Goal: Information Seeking & Learning: Learn about a topic

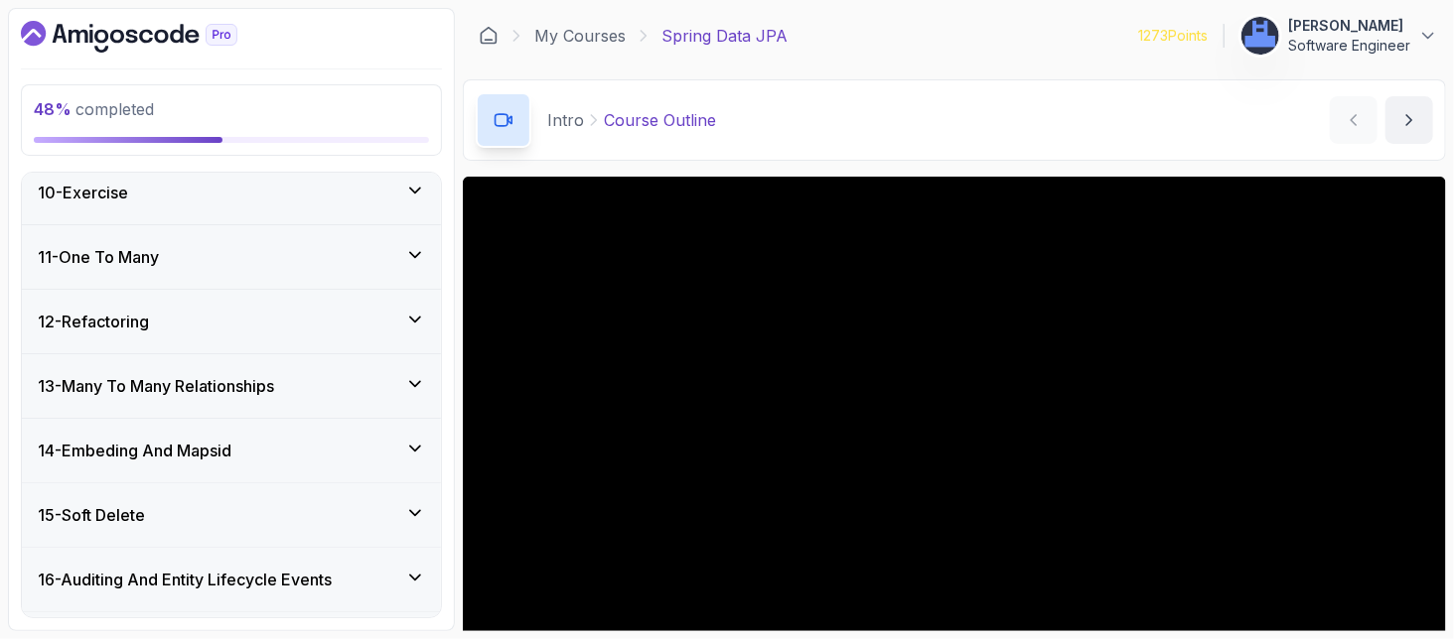
click at [178, 444] on h3 "14 - Embeding And Mapsid" at bounding box center [135, 451] width 194 height 24
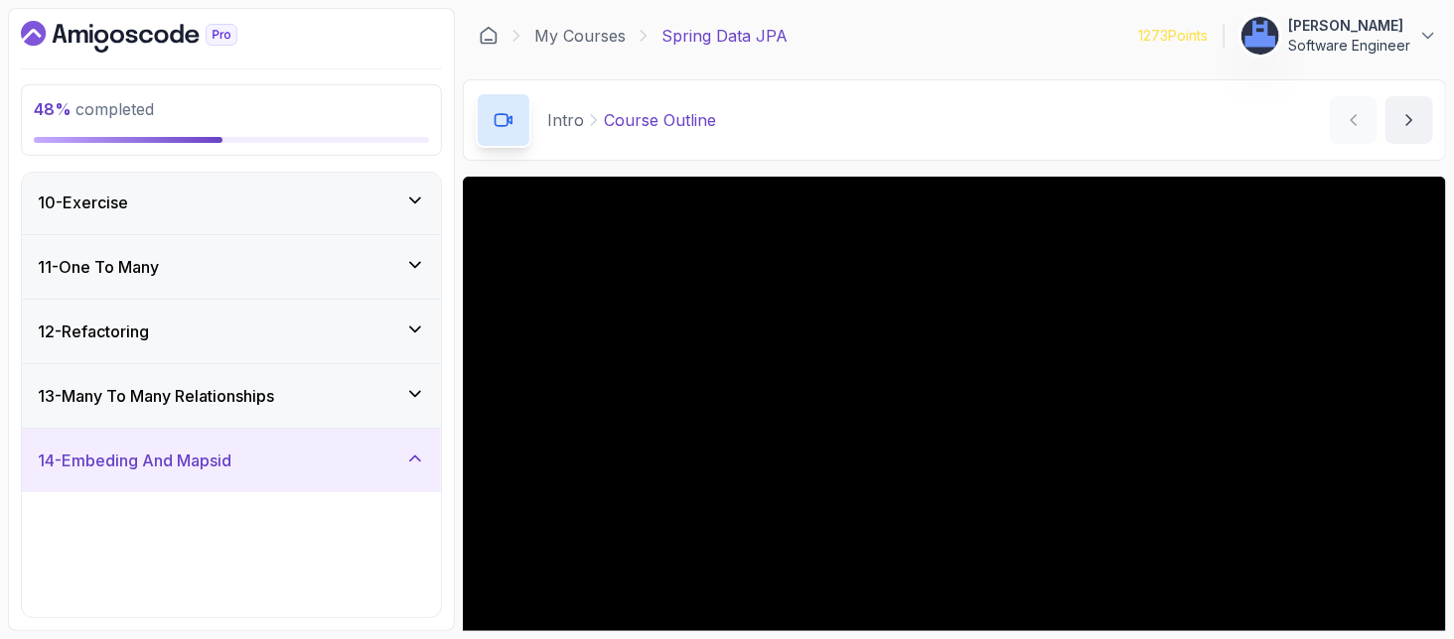
scroll to position [593, 0]
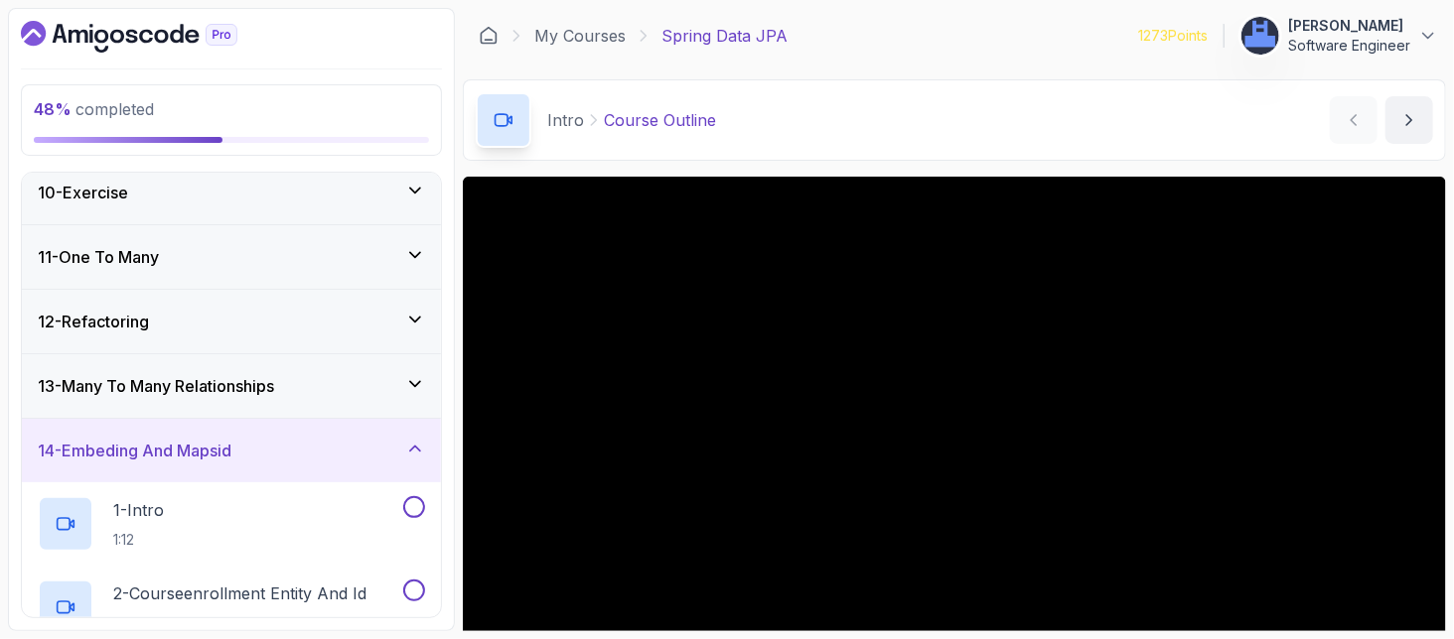
click at [152, 374] on h3 "13 - Many To Many Relationships" at bounding box center [156, 386] width 236 height 24
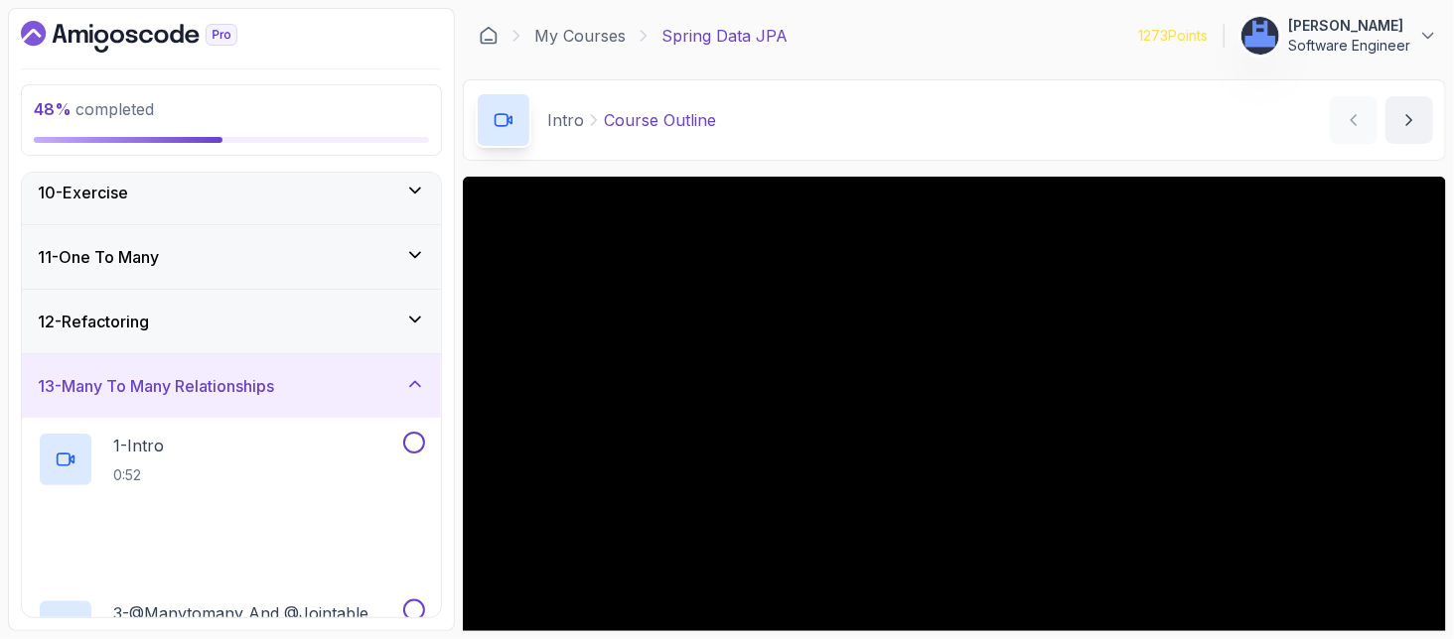
click at [126, 315] on h3 "12 - Refactoring" at bounding box center [93, 322] width 111 height 24
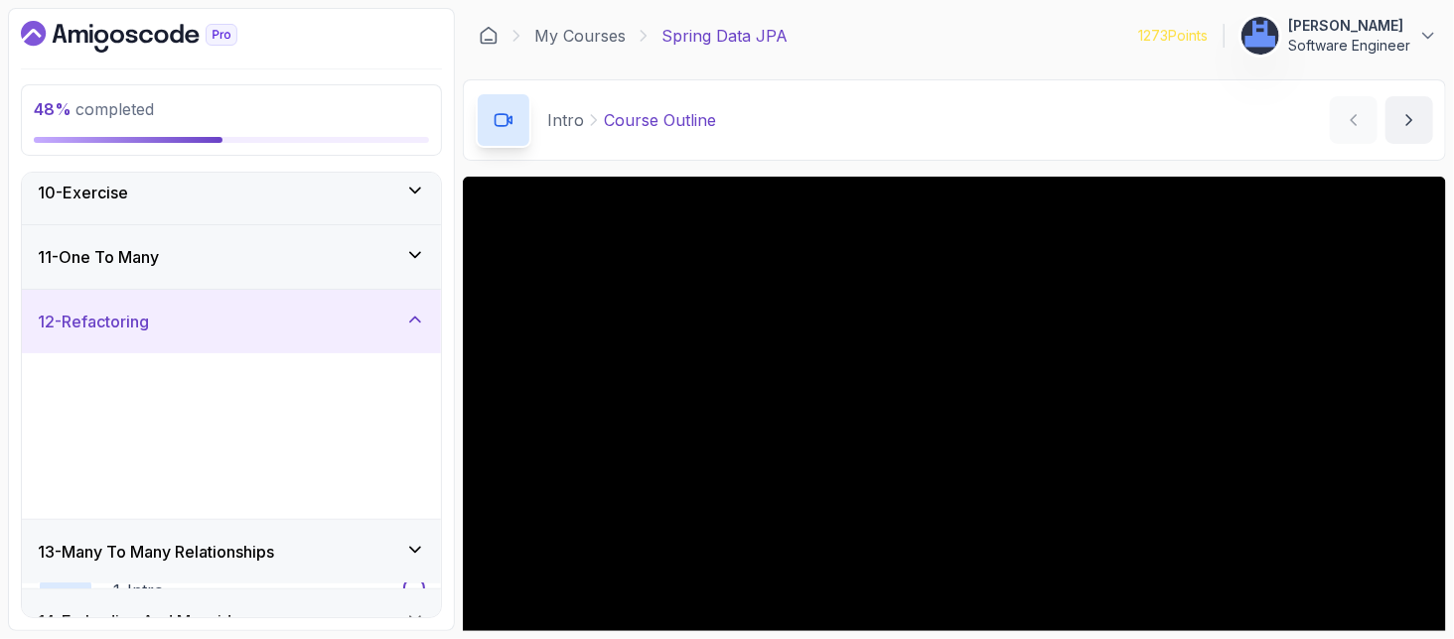
click at [111, 257] on h3 "11 - One To Many" at bounding box center [98, 257] width 121 height 24
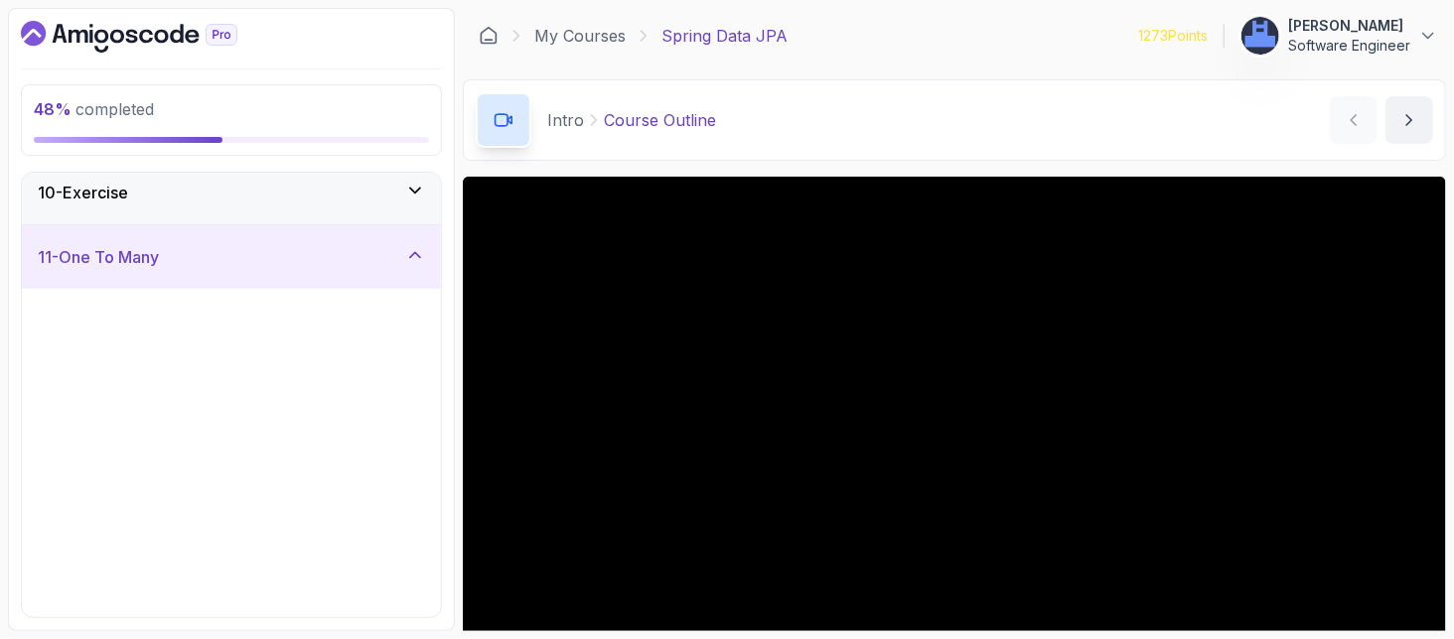
click at [116, 196] on h3 "10 - Exercise" at bounding box center [83, 193] width 90 height 24
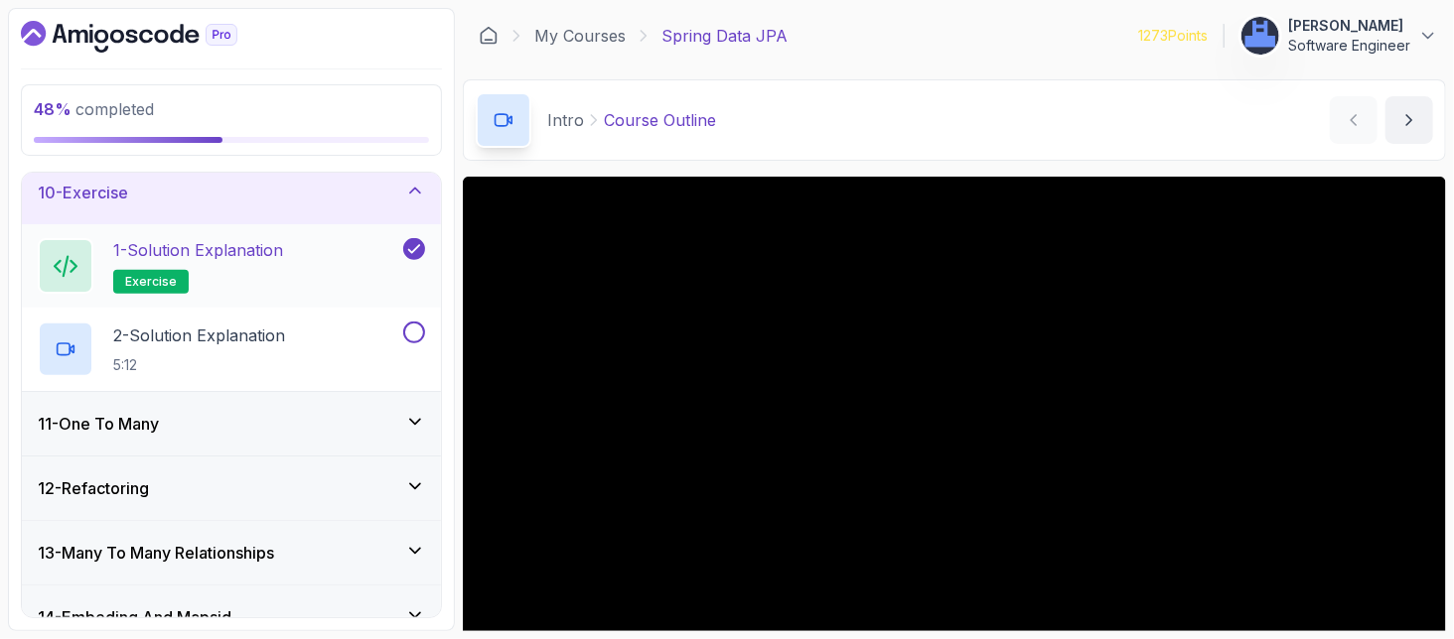
click at [257, 285] on h2 "1 - Solution Explanation exercise" at bounding box center [198, 266] width 170 height 56
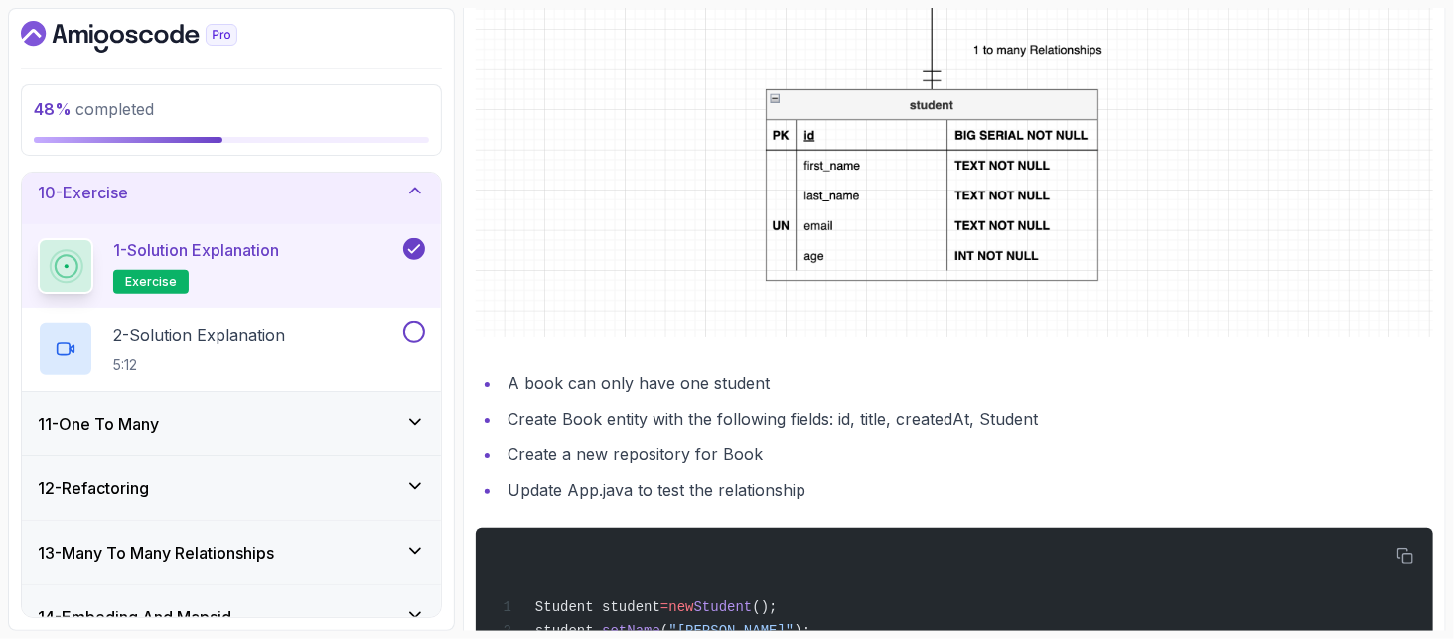
scroll to position [451, 0]
